Goal: Task Accomplishment & Management: Complete application form

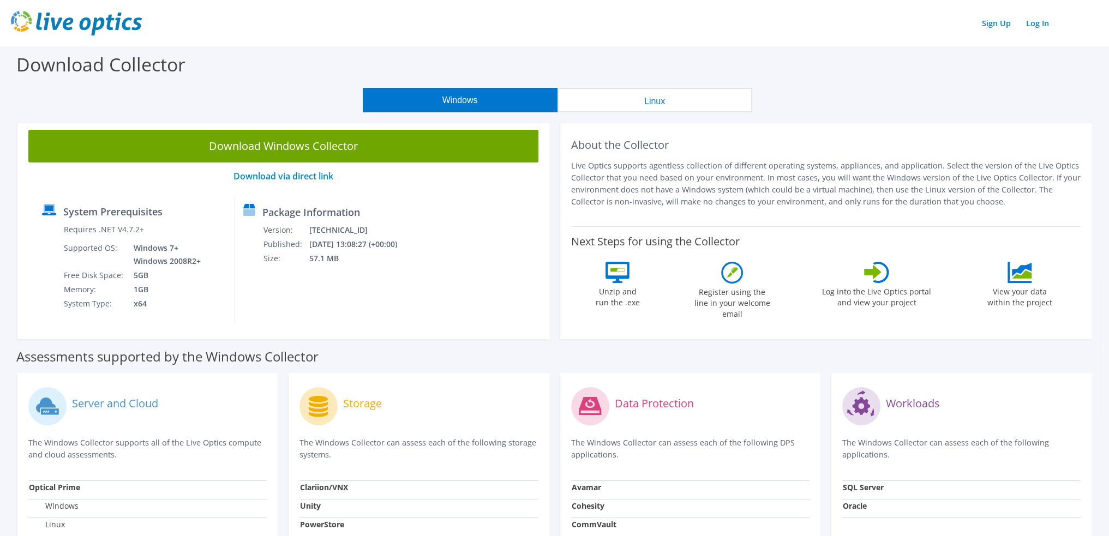
click at [74, 14] on img at bounding box center [76, 23] width 131 height 25
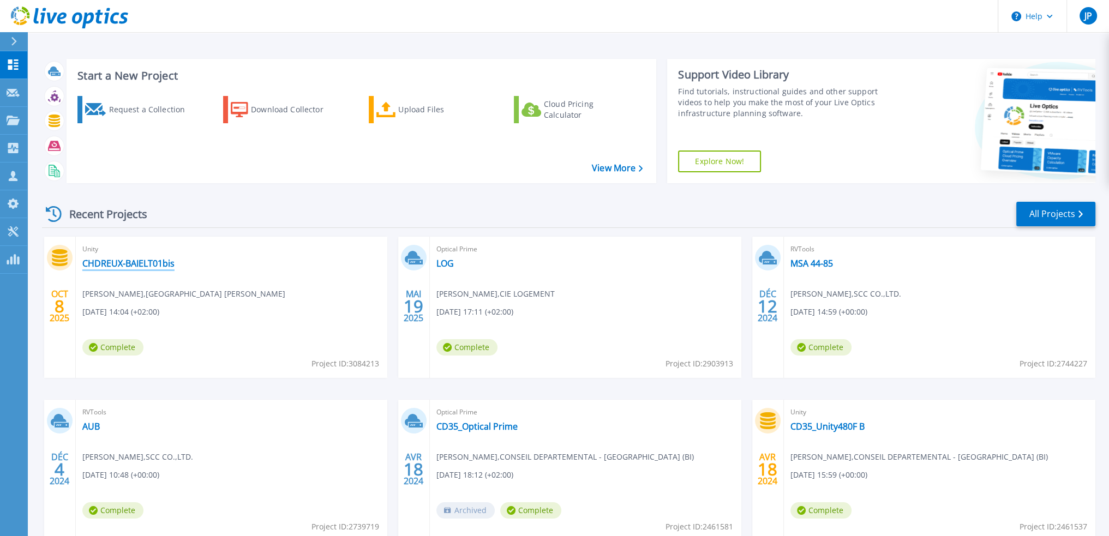
click at [155, 265] on link "CHDREUX-BAIELT01bis" at bounding box center [128, 263] width 92 height 11
click at [145, 112] on div "Request a Collection" at bounding box center [152, 110] width 87 height 22
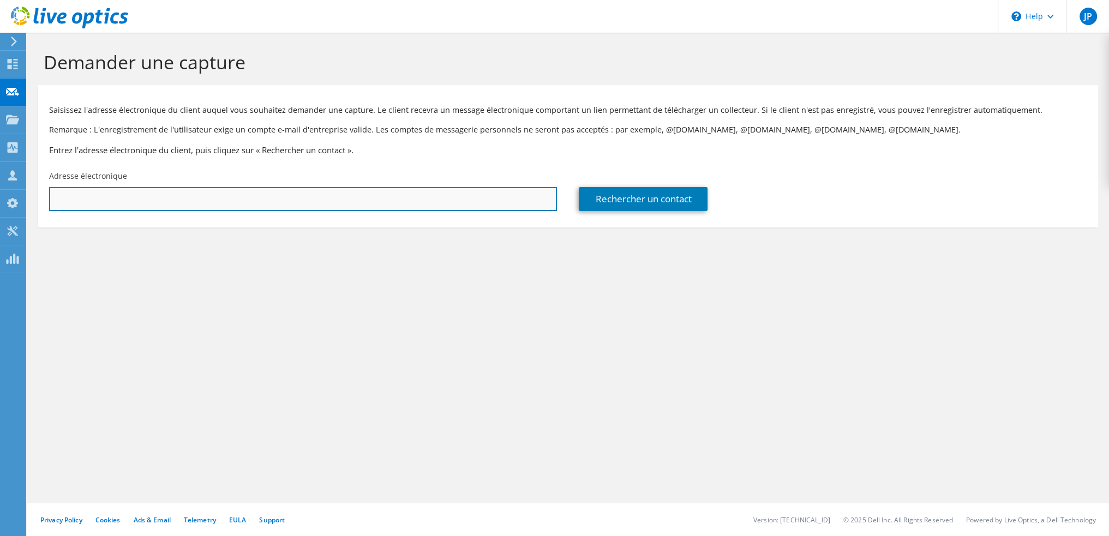
click at [180, 200] on input "text" at bounding box center [303, 199] width 508 height 24
click at [353, 195] on input "text" at bounding box center [303, 199] width 508 height 24
paste input "ltomac@ch-dreux.fr"
type input "ltomac@ch-dreux.fr"
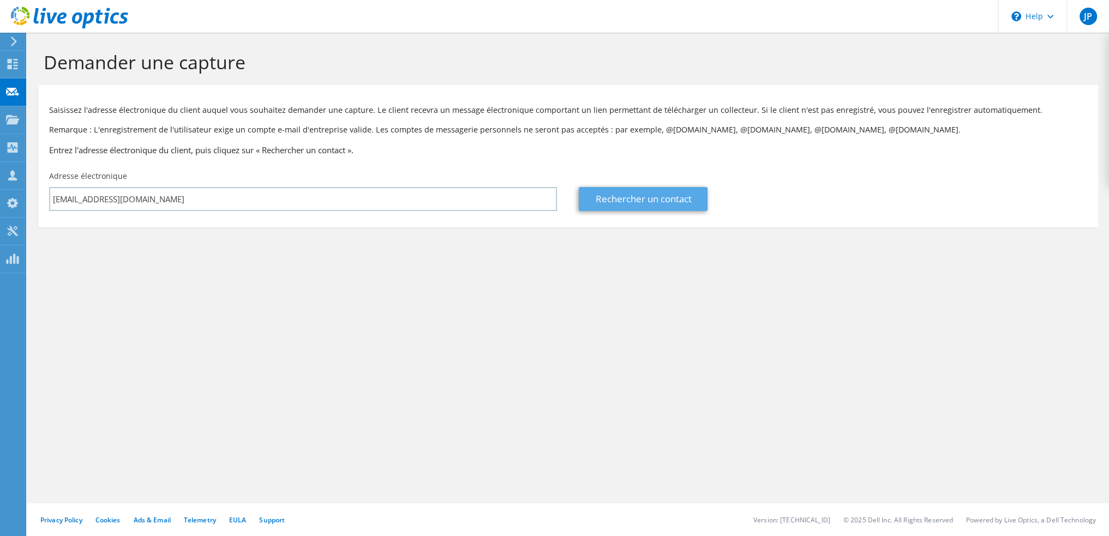
drag, startPoint x: 672, startPoint y: 213, endPoint x: 674, endPoint y: 198, distance: 15.4
click at [672, 210] on div "Rechercher un contact" at bounding box center [833, 190] width 530 height 51
click at [677, 188] on link "Rechercher un contact" at bounding box center [643, 199] width 129 height 24
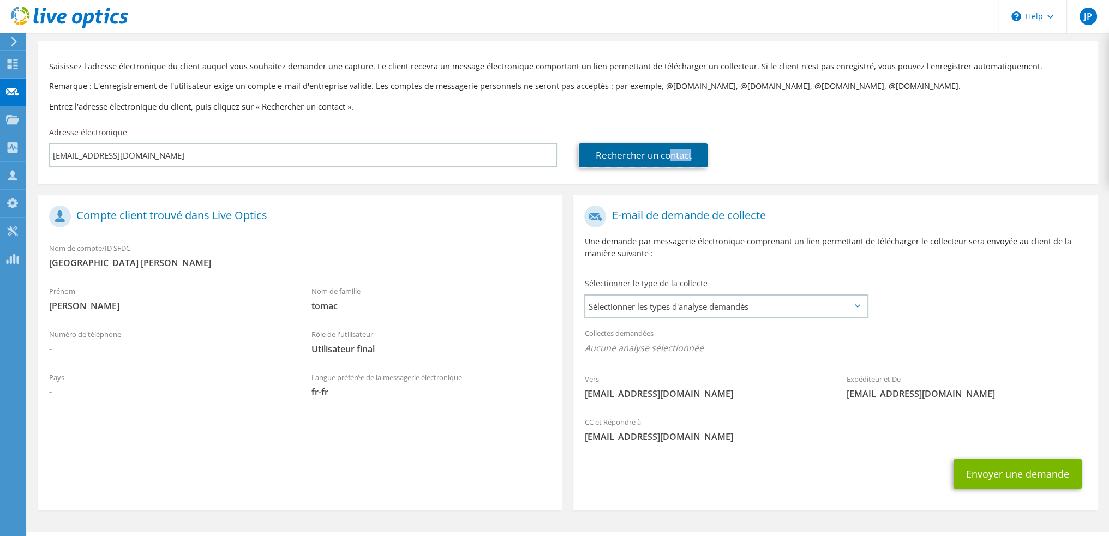
scroll to position [73, 0]
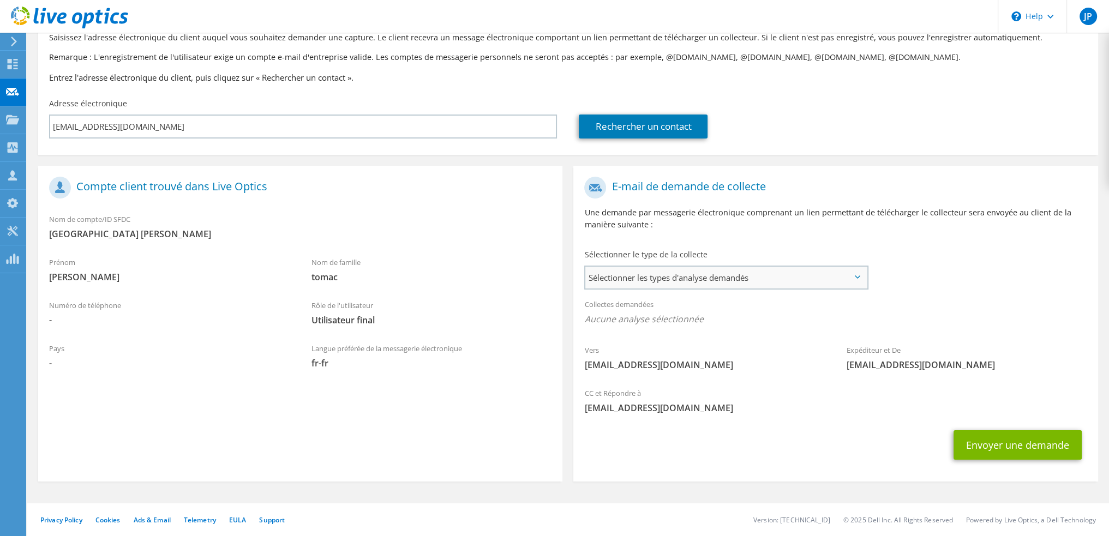
click at [716, 277] on span "Sélectionner les types d'analyse demandés" at bounding box center [726, 278] width 282 height 22
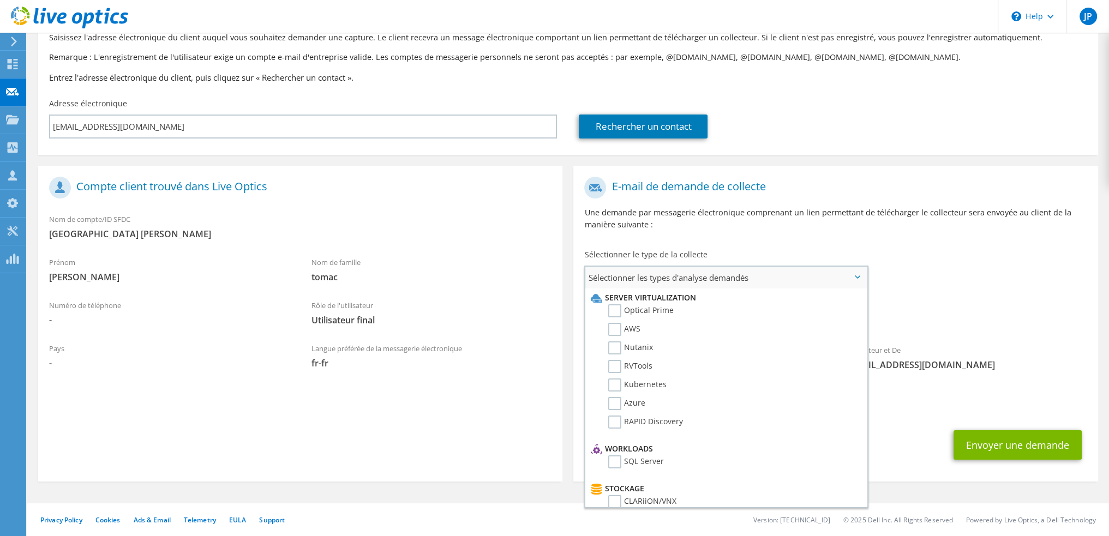
scroll to position [109, 0]
click at [618, 407] on label "Unity" at bounding box center [625, 411] width 35 height 13
click at [0, 0] on input "Unity" at bounding box center [0, 0] width 0 height 0
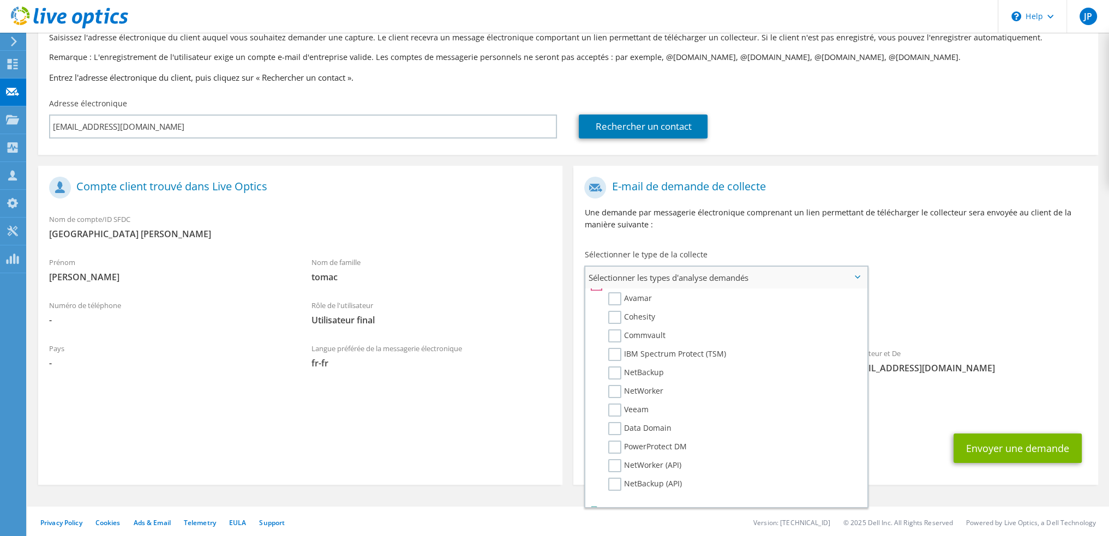
scroll to position [504, 0]
click at [1007, 274] on div "Vers ltomac@ch-dreux.fr Expéditeur et De liveoptics@liveoptics.com" at bounding box center [835, 278] width 524 height 214
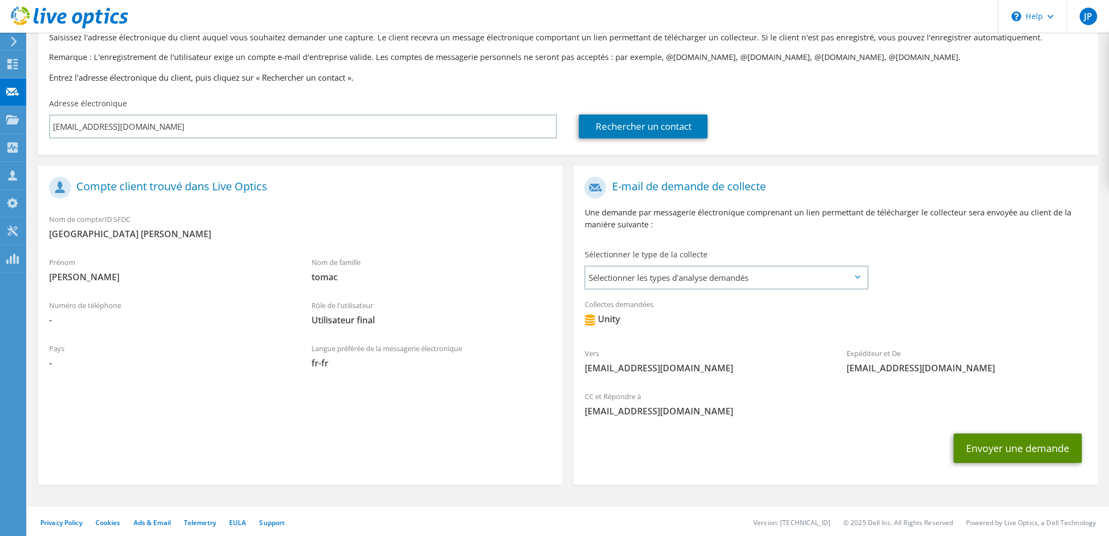
click at [999, 443] on button "Envoyer une demande" at bounding box center [1018, 448] width 128 height 29
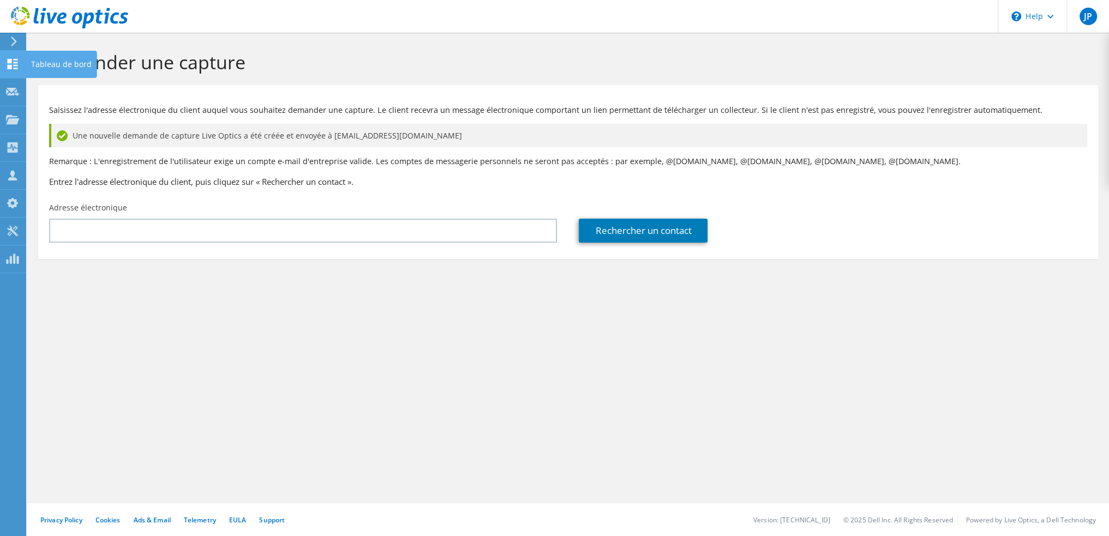
click at [34, 67] on div "Tableau de bord" at bounding box center [61, 64] width 71 height 27
